Goal: Find specific page/section: Find specific page/section

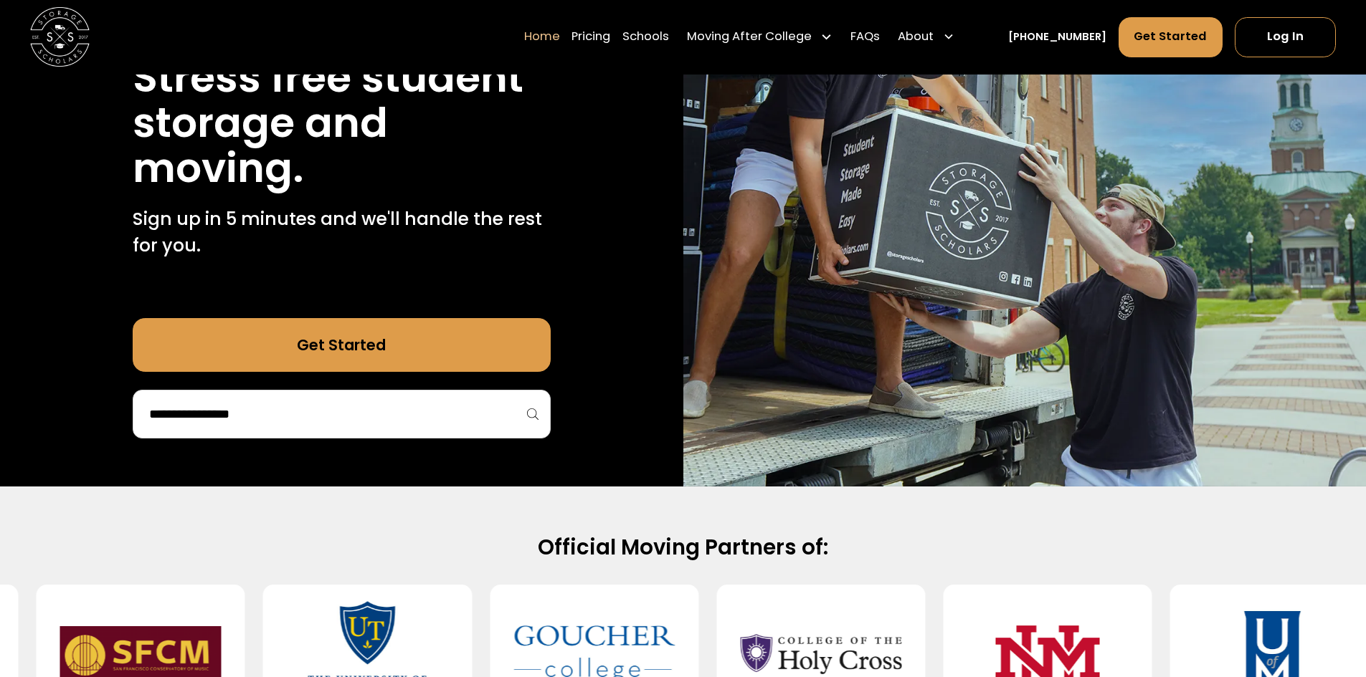
scroll to position [215, 0]
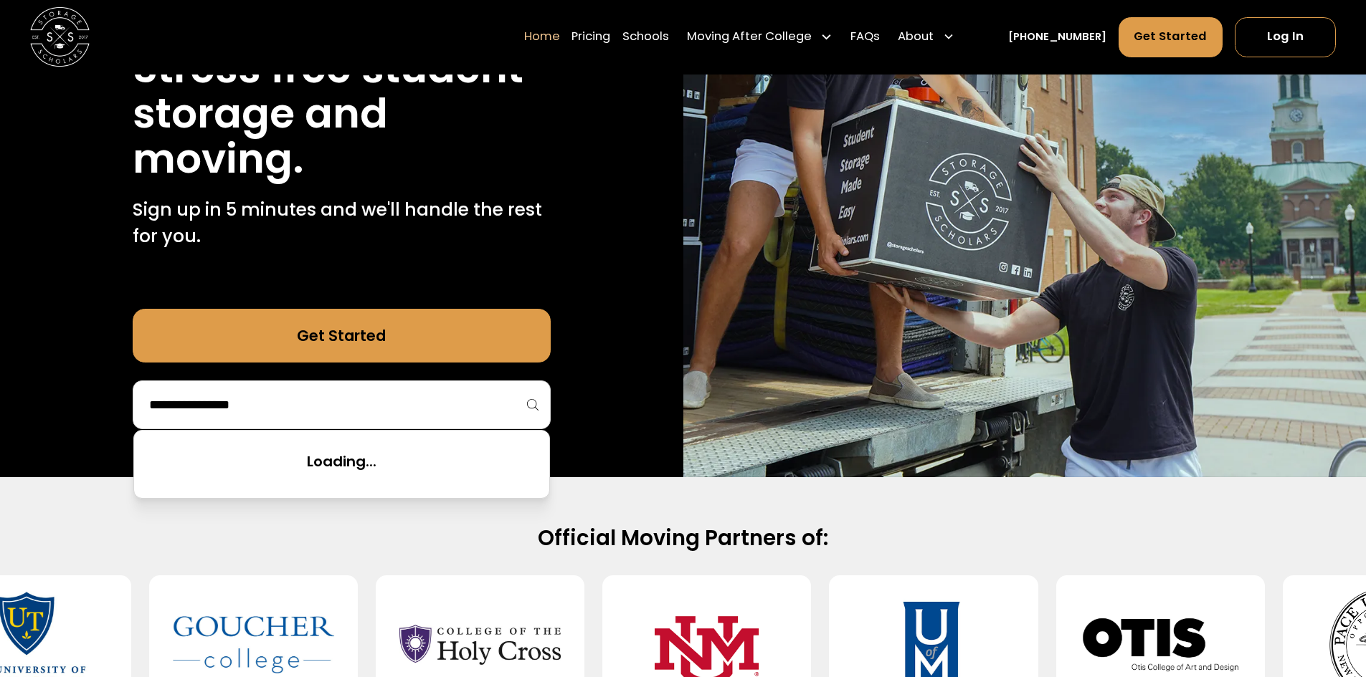
click at [391, 404] on input "search" at bounding box center [342, 405] width 388 height 24
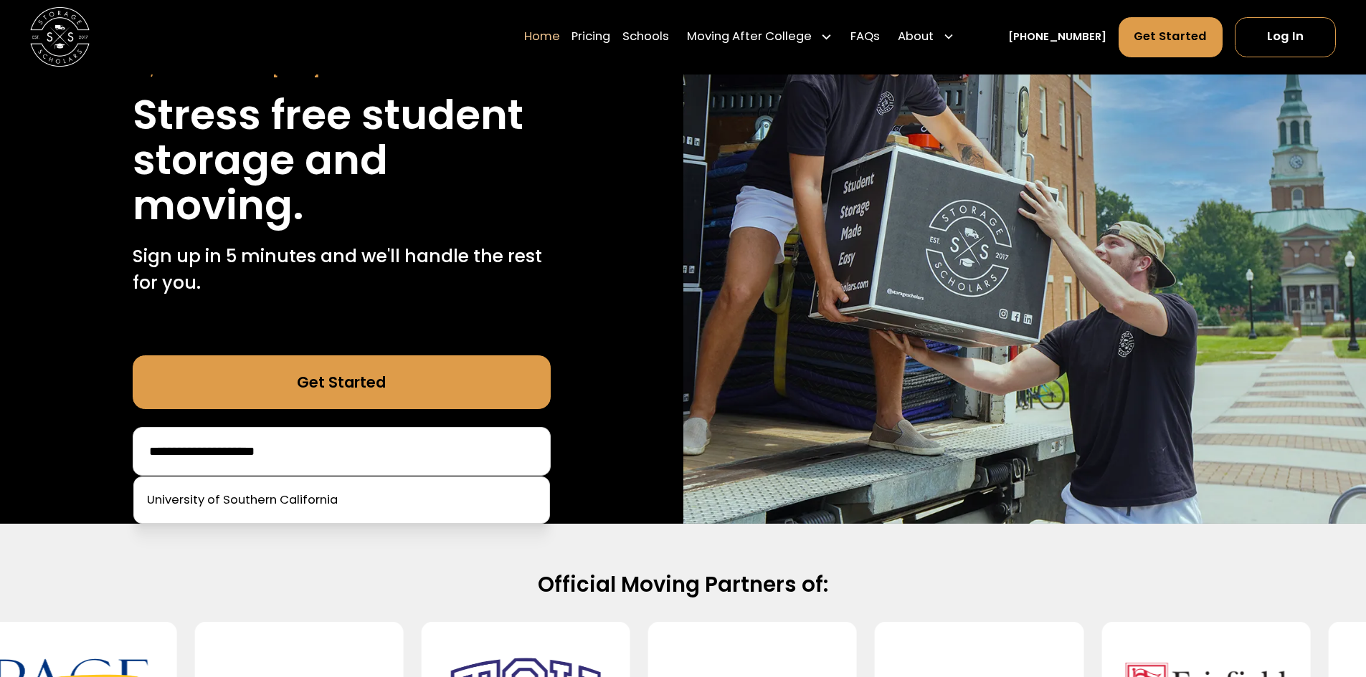
scroll to position [143, 0]
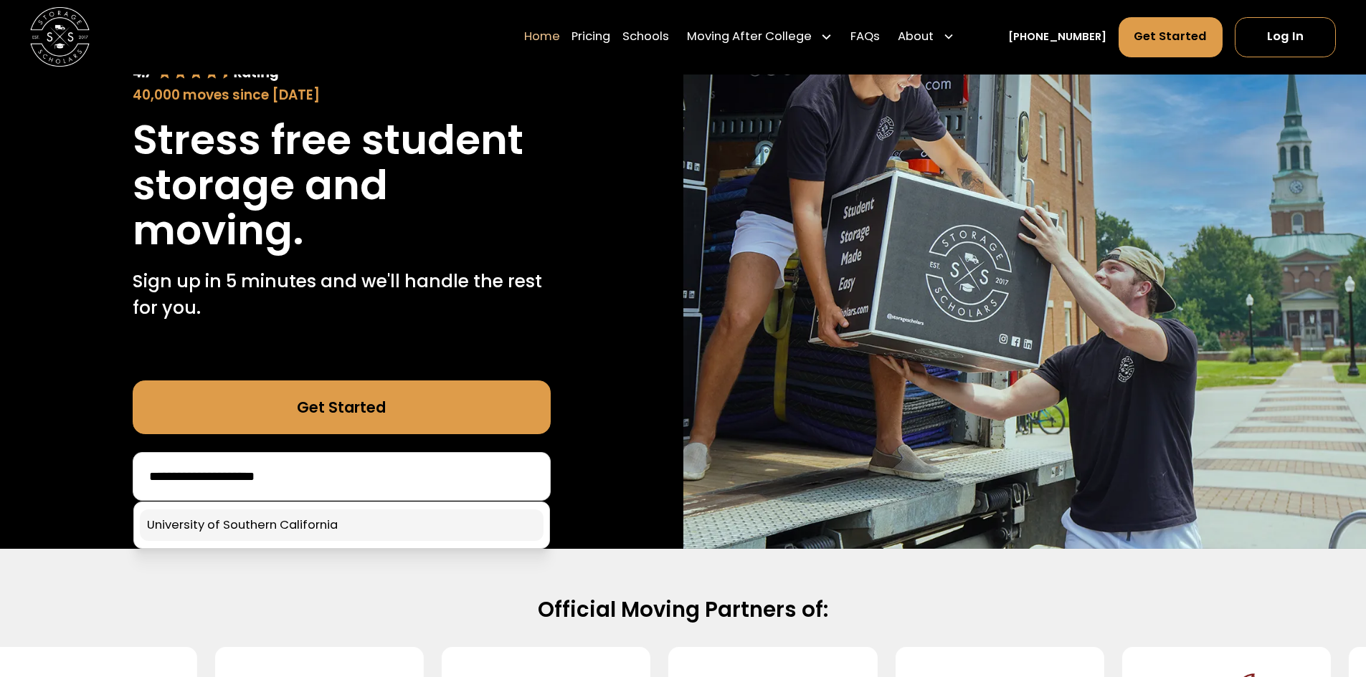
type input "**********"
click at [278, 520] on link at bounding box center [342, 526] width 404 height 32
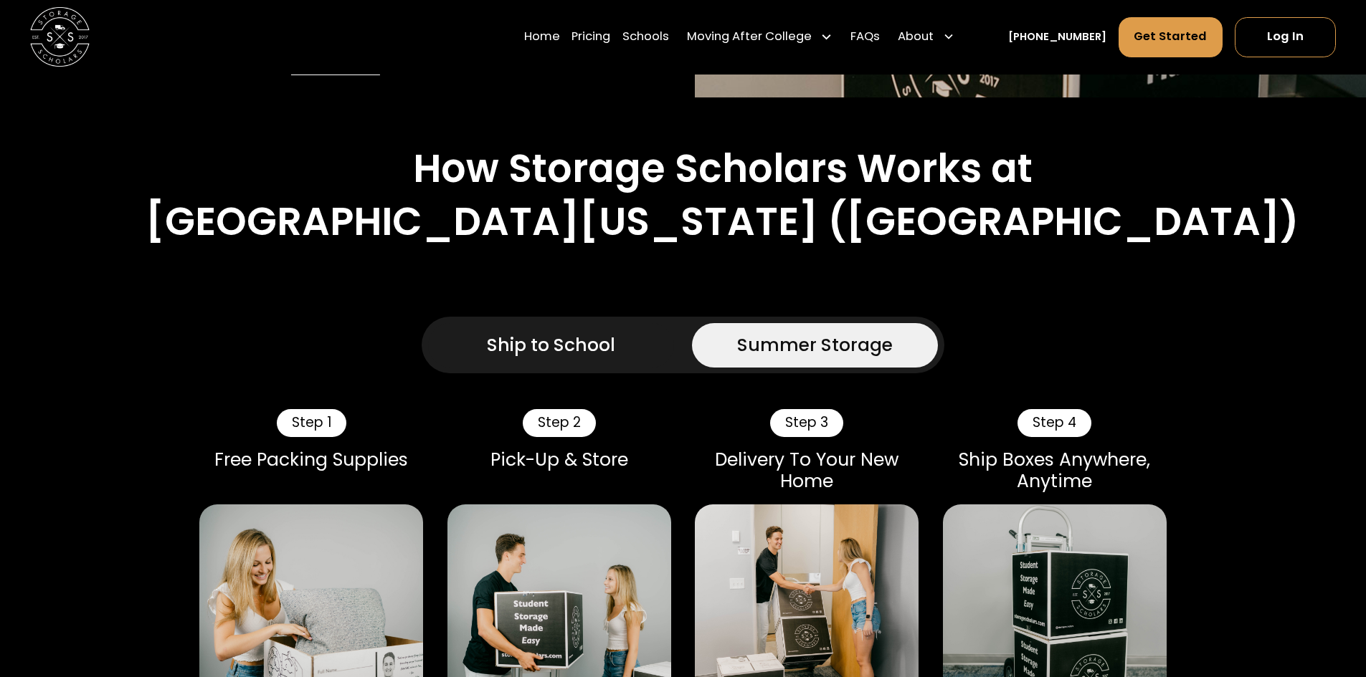
scroll to position [860, 0]
